Goal: Find specific page/section: Locate a particular part of the current website

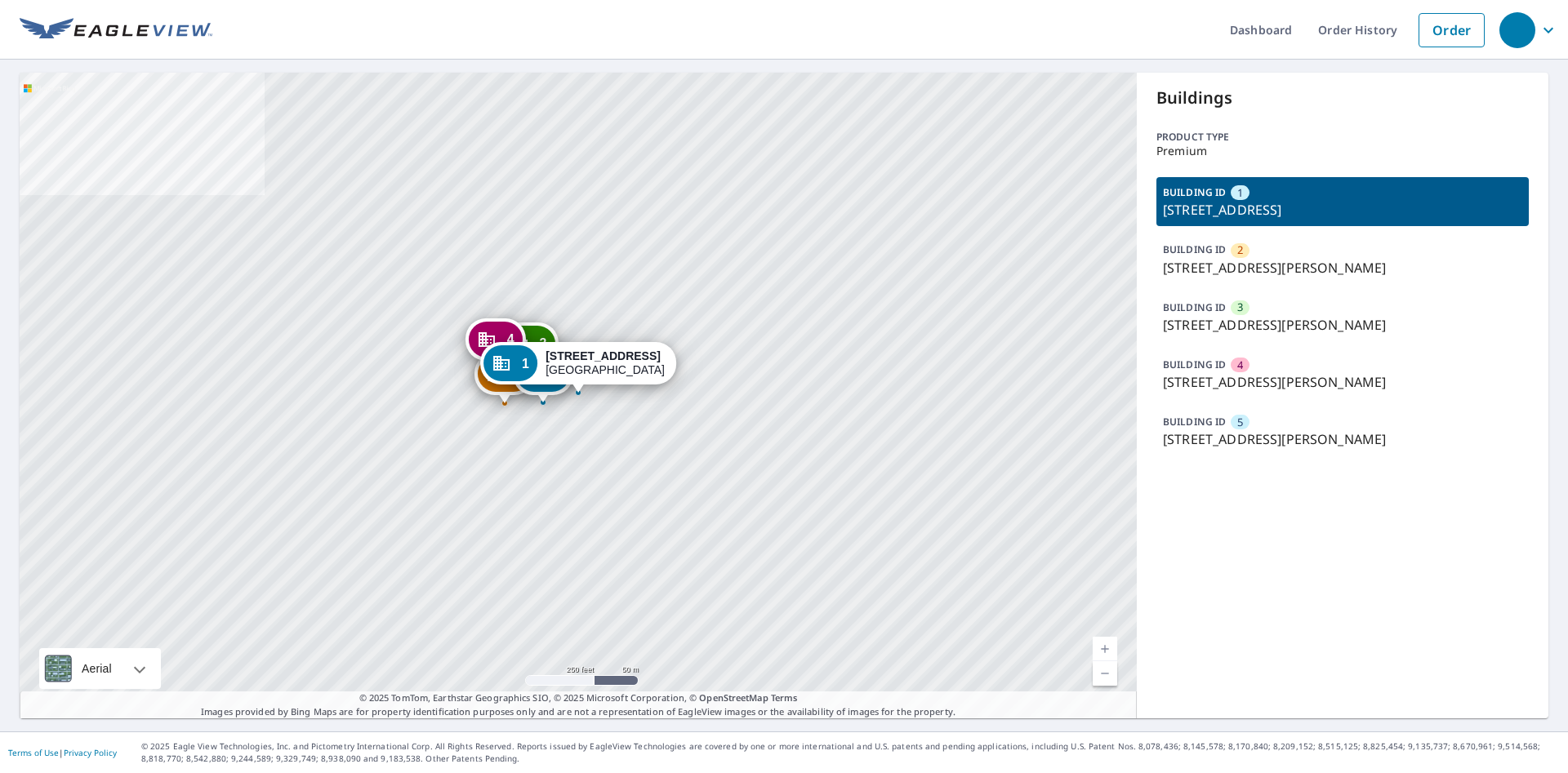
click at [898, 381] on div "2 [STREET_ADDRESS][PERSON_NAME] 3 [STREET_ADDRESS][PERSON_NAME] 4 [STREET_ADDRE…" at bounding box center [578, 395] width 1117 height 646
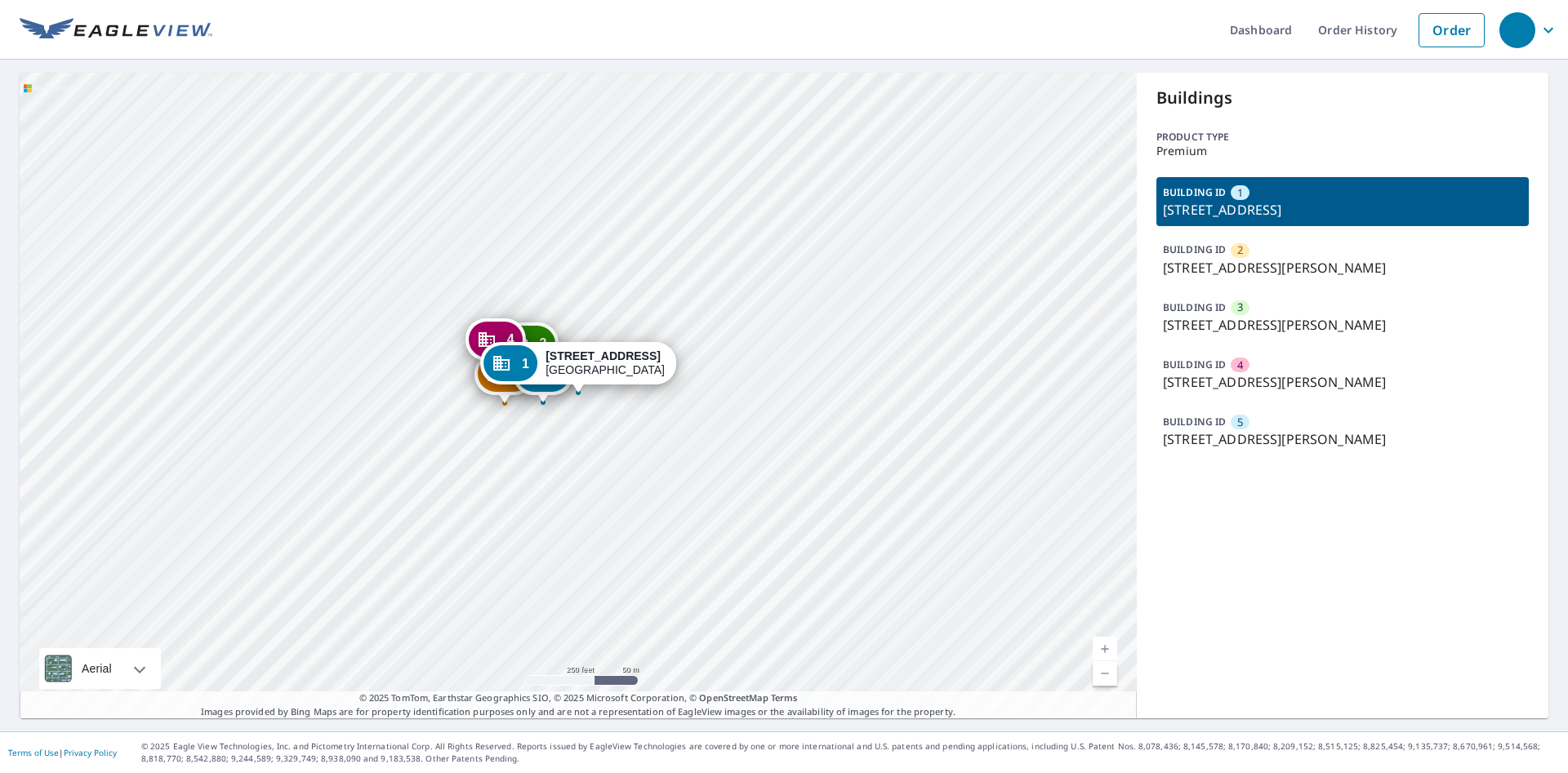
click at [768, 501] on div "2 3728 Saint Martins Pl Cincinnati, OH 45211 3 3729 Harding Ave Cincinnati, OH …" at bounding box center [578, 395] width 1117 height 646
click at [663, 514] on div "2 3728 Saint Martins Pl Cincinnati, OH 45211 3 3729 Harding Ave Cincinnati, OH …" at bounding box center [578, 395] width 1117 height 646
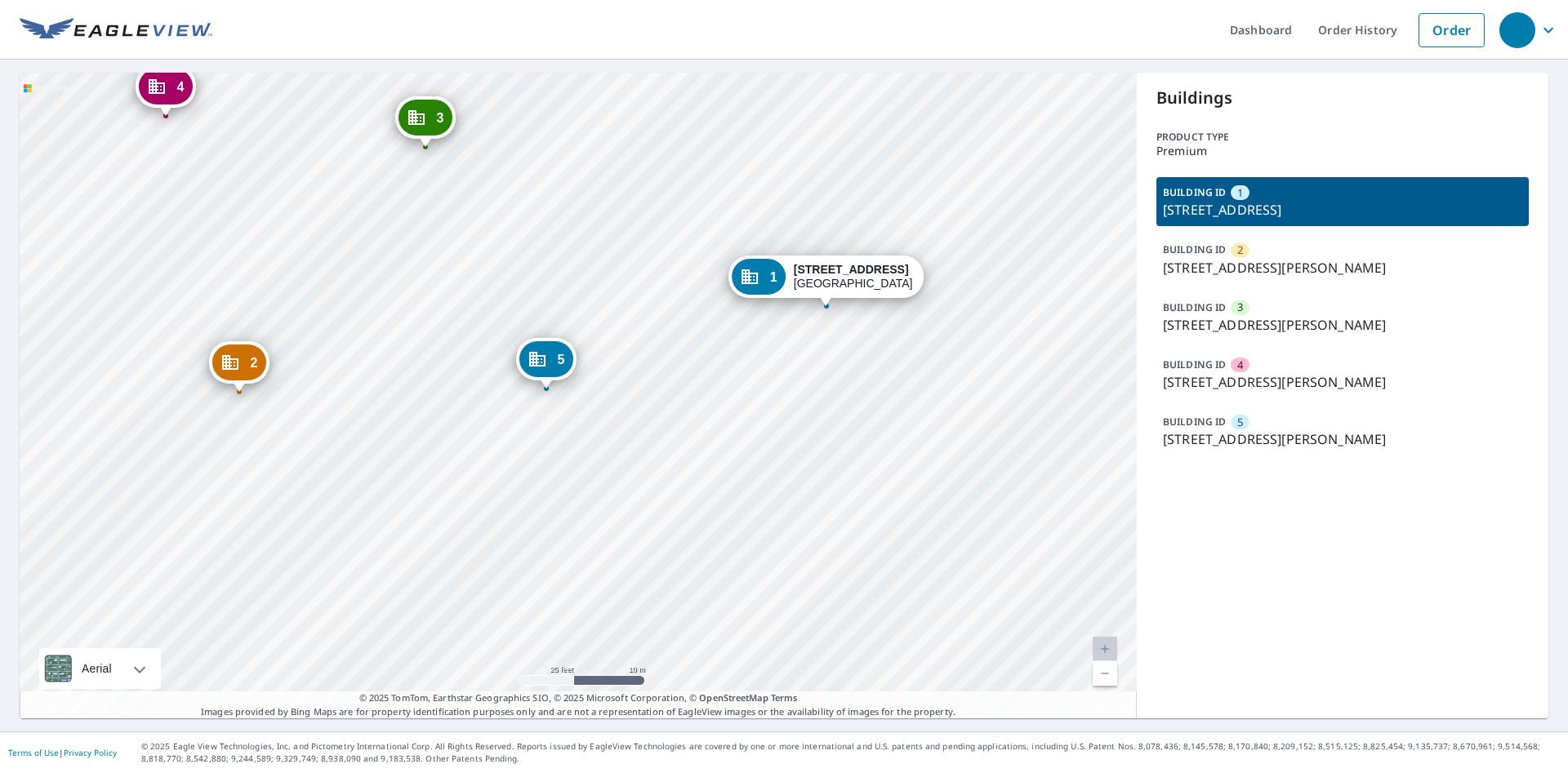
drag, startPoint x: 426, startPoint y: 289, endPoint x: 572, endPoint y: 467, distance: 230.2
click at [572, 467] on div "2 3728 Saint Martins Pl Cincinnati, OH 45211 3 3729 Harding Ave Cincinnati, OH …" at bounding box center [578, 395] width 1117 height 646
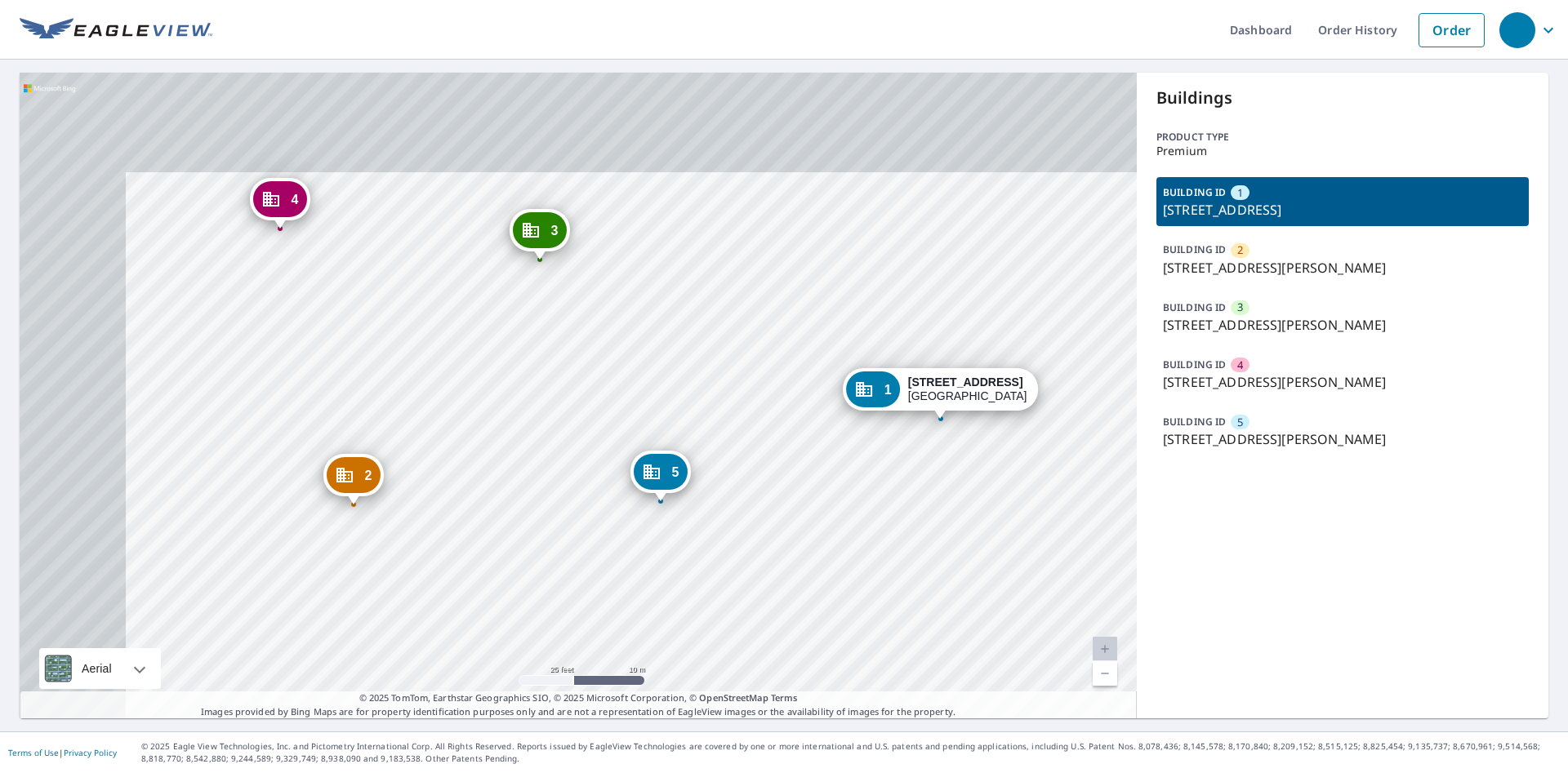
drag, startPoint x: 504, startPoint y: 436, endPoint x: 612, endPoint y: 529, distance: 142.5
click at [610, 529] on div "2 3728 Saint Martins Pl Cincinnati, OH 45211 3 3729 Harding Ave Cincinnati, OH …" at bounding box center [578, 395] width 1117 height 646
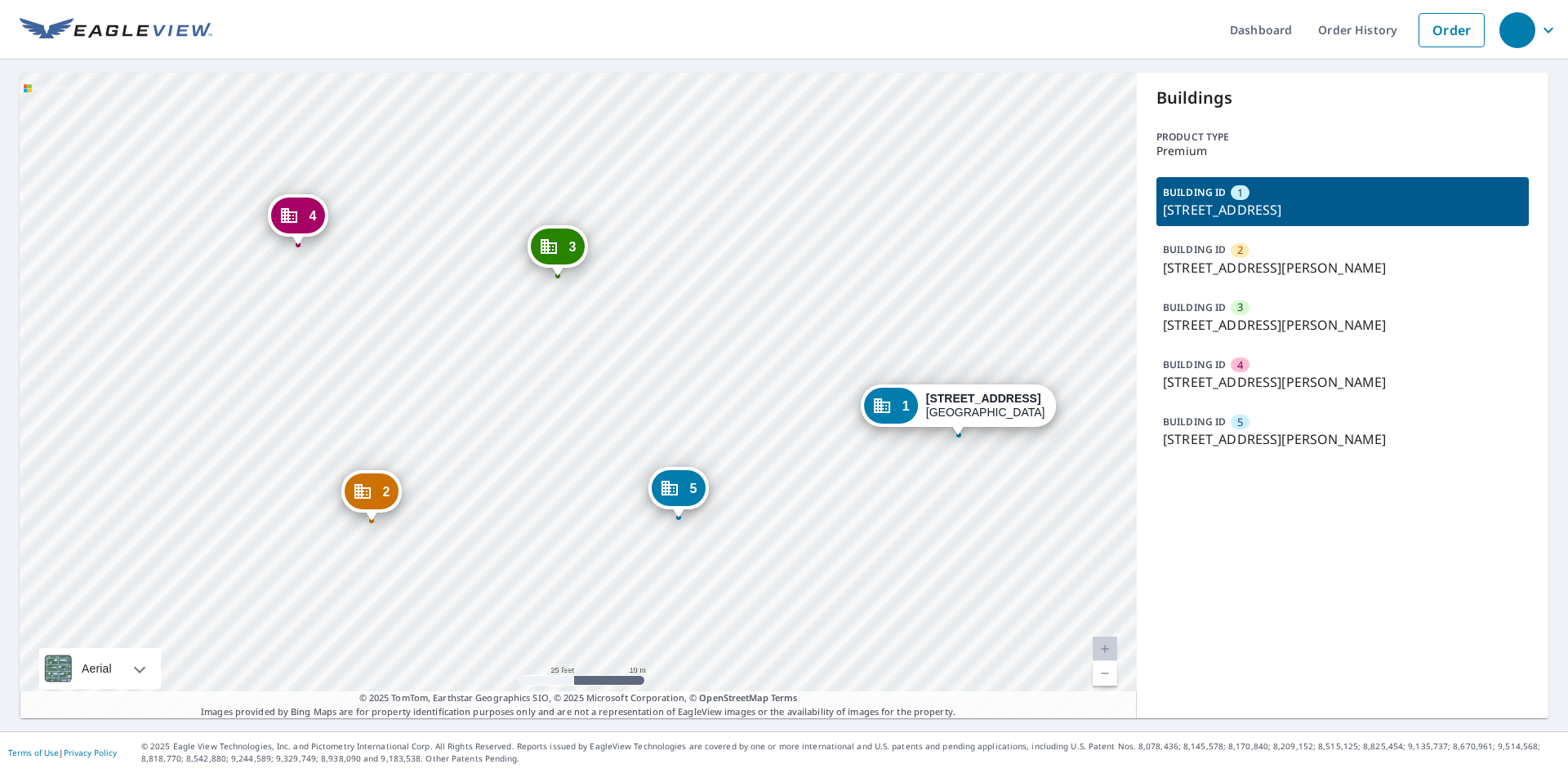
drag, startPoint x: 749, startPoint y: 441, endPoint x: 862, endPoint y: 446, distance: 113.1
click at [822, 452] on div "2 3728 Saint Martins Pl Cincinnati, OH 45211 3 3729 Harding Ave Cincinnati, OH …" at bounding box center [578, 395] width 1117 height 646
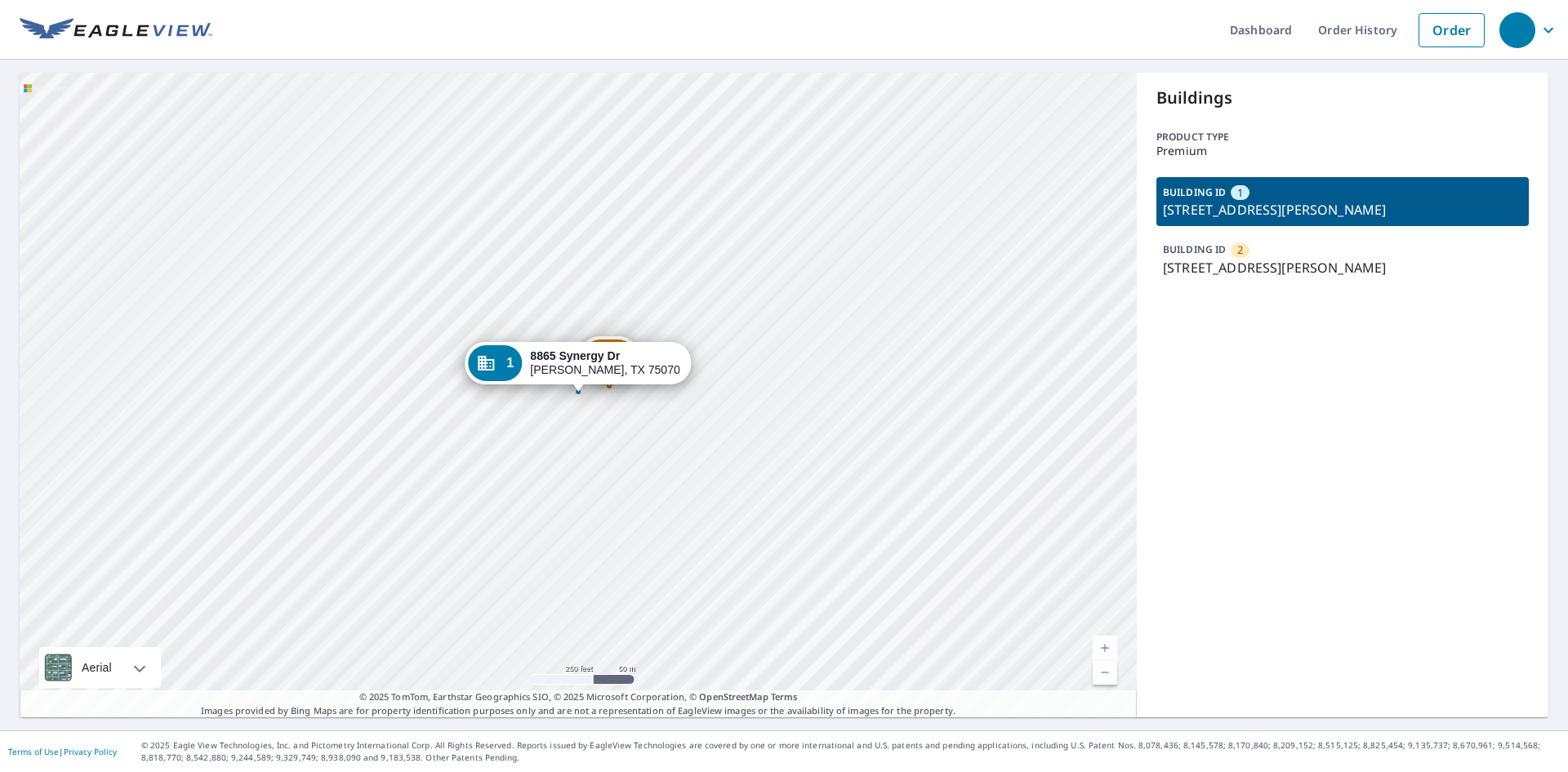
drag, startPoint x: 544, startPoint y: 430, endPoint x: 540, endPoint y: 506, distance: 76.1
click at [539, 511] on div "2 8855 Synergy Dr Mckinney, TX 75070 1 8865 Synergy Dr Mckinney, TX 75070" at bounding box center [578, 395] width 1117 height 645
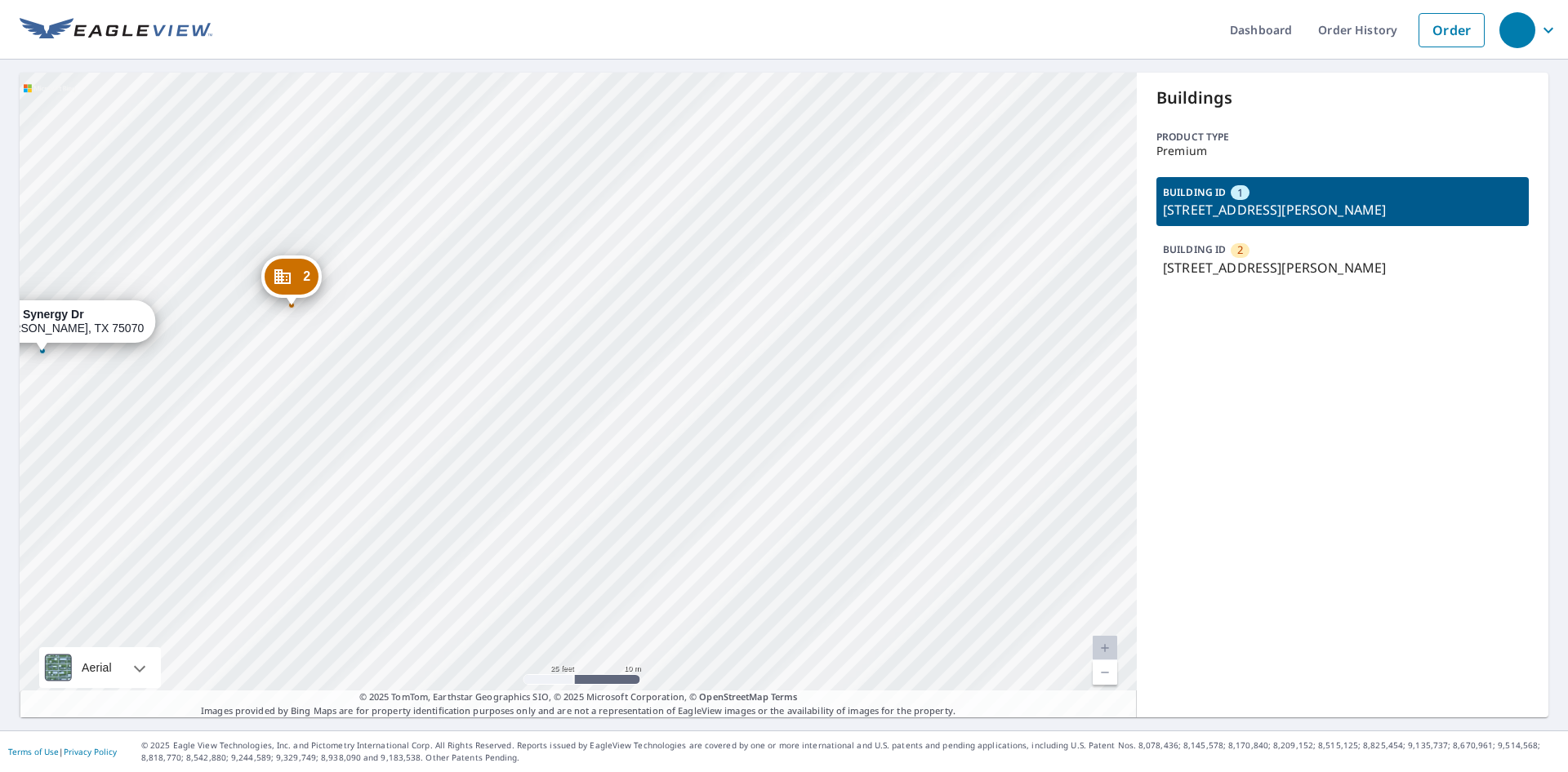
drag, startPoint x: 405, startPoint y: 303, endPoint x: 612, endPoint y: 370, distance: 217.6
click at [612, 370] on div "2 8855 Synergy Dr Mckinney, TX 75070 1 8865 Synergy Dr Mckinney, TX 75070" at bounding box center [578, 395] width 1117 height 645
click at [560, 378] on div "2 8855 Synergy Dr Mckinney, TX 75070 1 8865 Synergy Dr Mckinney, TX 75070" at bounding box center [578, 395] width 1117 height 645
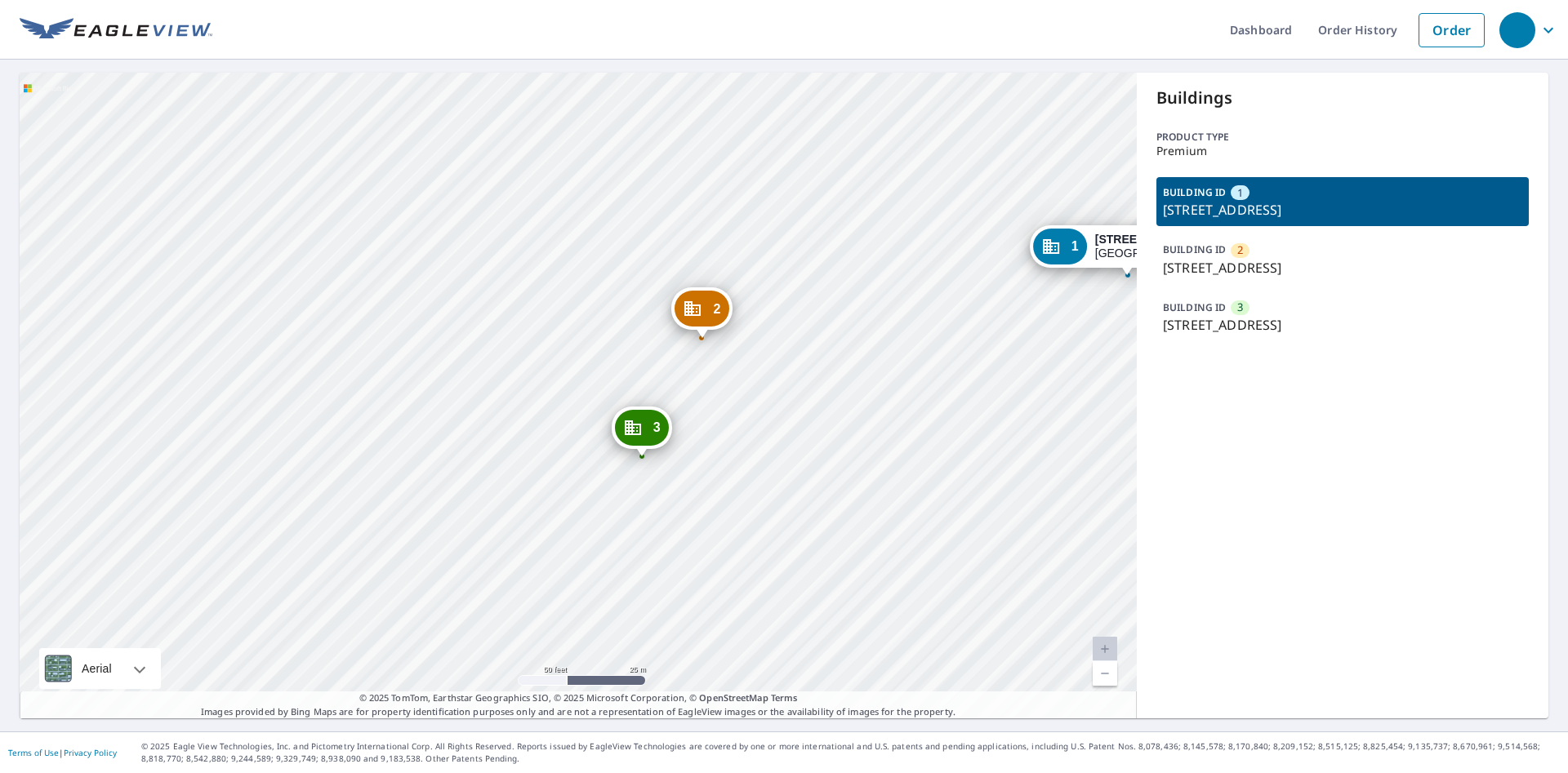
click at [771, 439] on div "2 [STREET_ADDRESS] 3 [STREET_ADDRESS] 1 [STREET_ADDRESS]" at bounding box center [578, 395] width 1117 height 646
